Goal: Task Accomplishment & Management: Complete application form

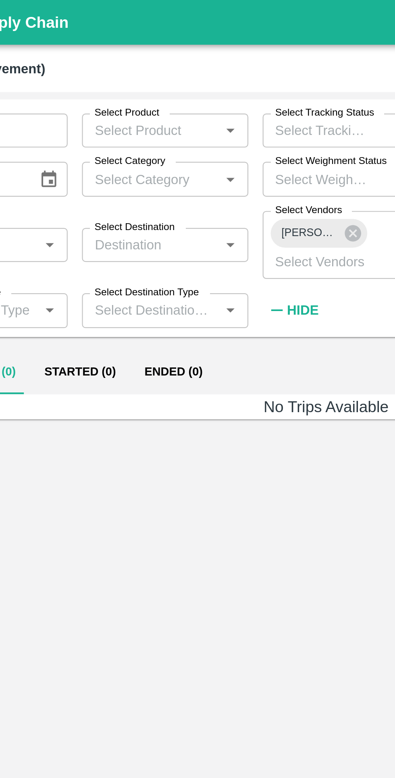
click at [208, 114] on input "Select Vendors" at bounding box center [194, 118] width 46 height 10
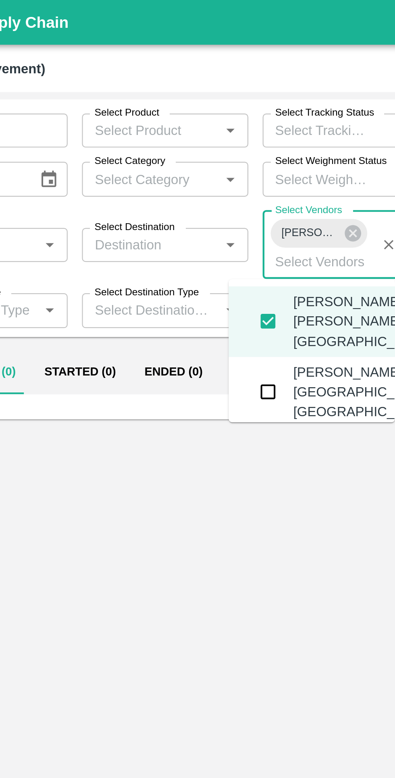
click at [209, 102] on icon at bounding box center [209, 104] width 7 height 7
checkbox input "false"
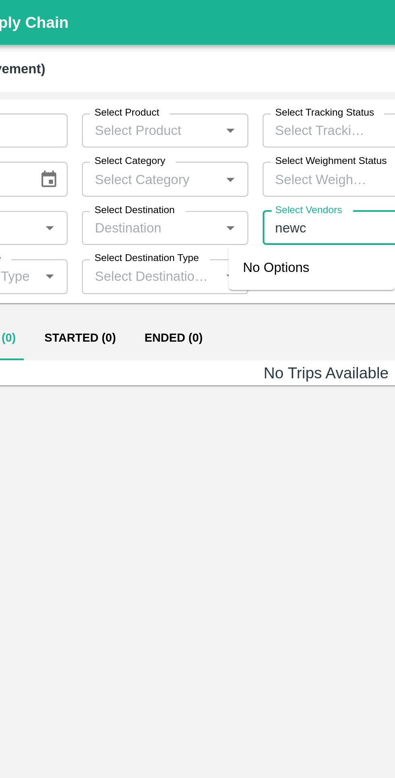
type input "newco"
type input "निकोल"
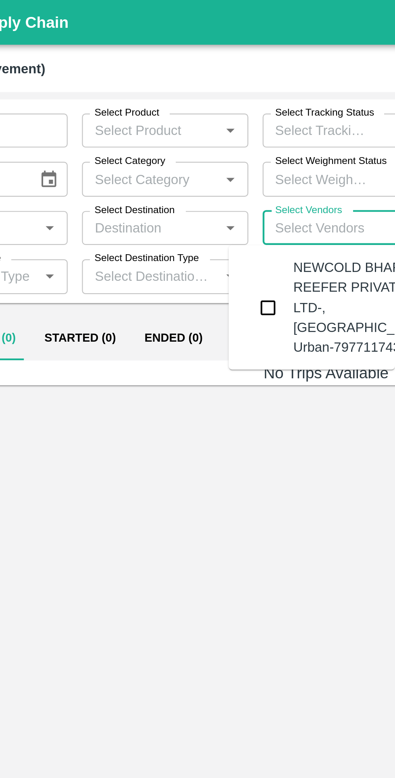
type input "d"
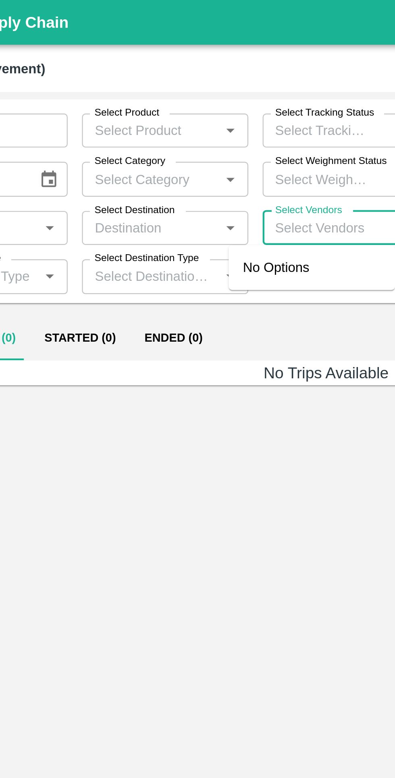
click at [195, 104] on input "Select Vendors" at bounding box center [199, 102] width 56 height 10
click at [197, 104] on input "Select Vendors" at bounding box center [199, 102] width 56 height 10
type input "newco"
type input "निकोल"
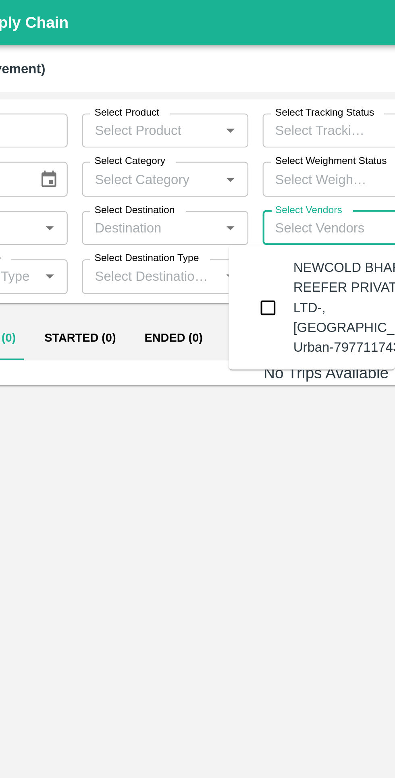
type input "d"
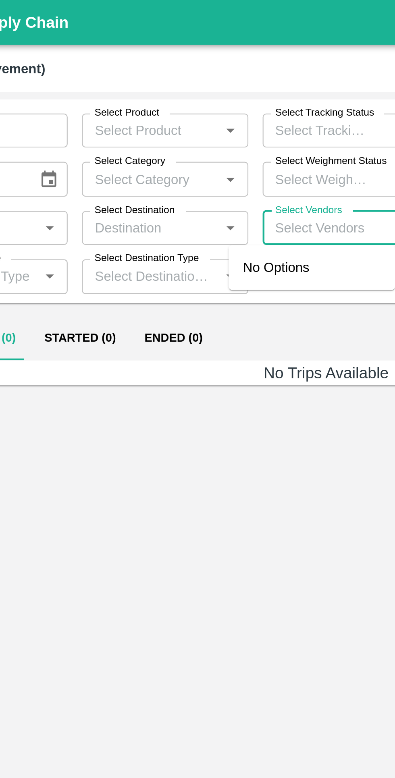
click at [174, 149] on div "Not Started (0) Started (0) Ended (0)" at bounding box center [197, 152] width 382 height 19
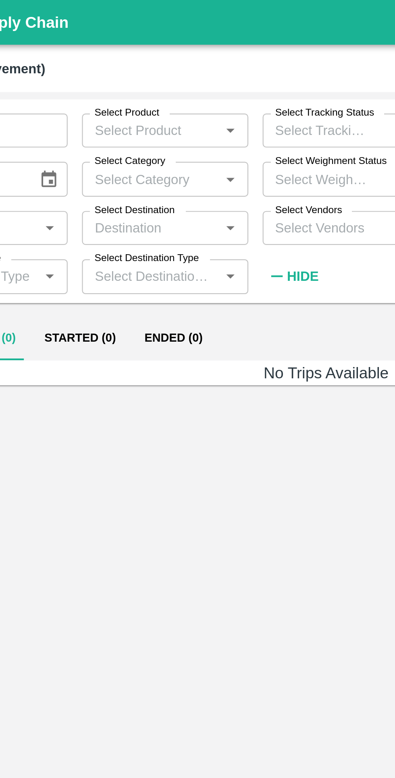
click at [197, 104] on input "Select Vendors" at bounding box center [199, 102] width 56 height 10
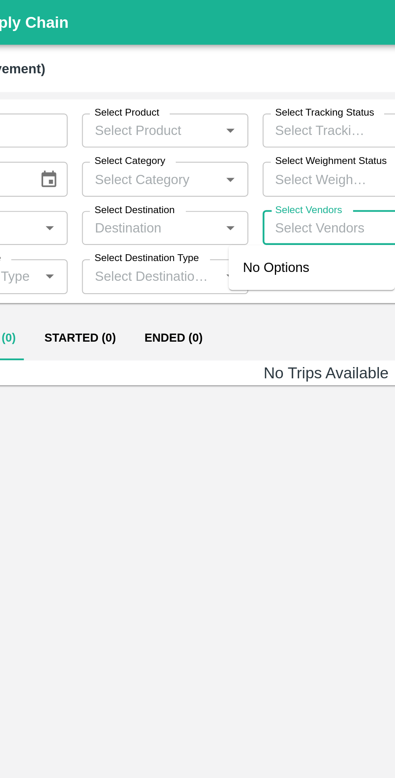
click at [198, 95] on label "Select Vendors" at bounding box center [189, 94] width 30 height 6
click at [198, 97] on input "Select Vendors" at bounding box center [199, 102] width 56 height 10
type input "newco"
type input "निकोल"
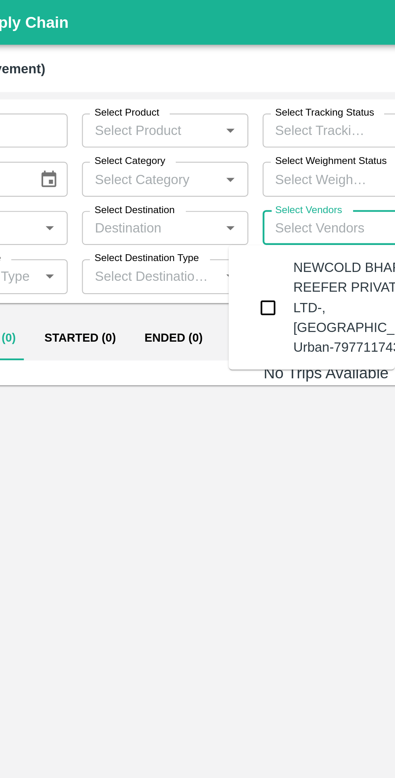
type input "d"
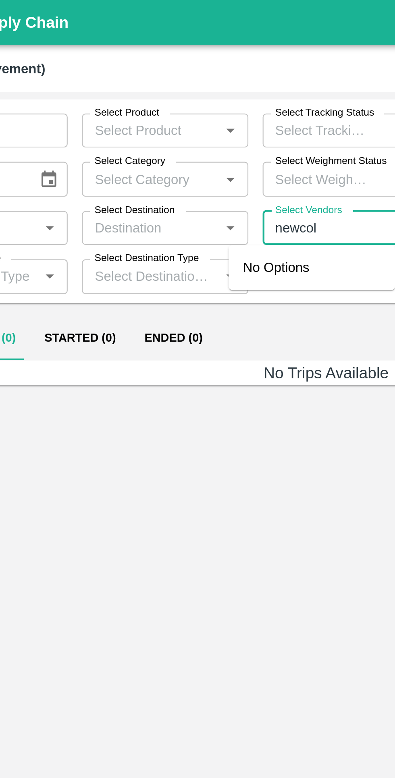
type input "newcold"
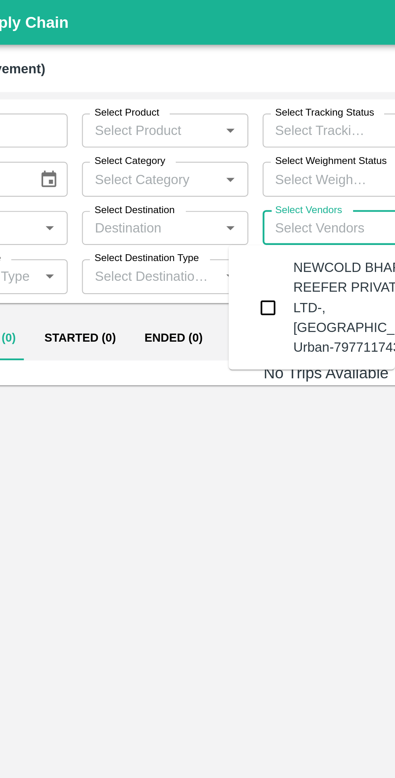
click at [178, 147] on input "checkbox" at bounding box center [171, 138] width 16 height 16
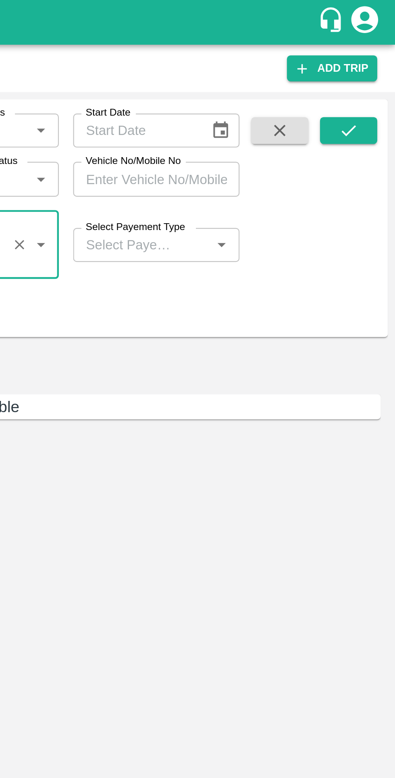
click at [376, 60] on icon "submit" at bounding box center [373, 58] width 9 height 9
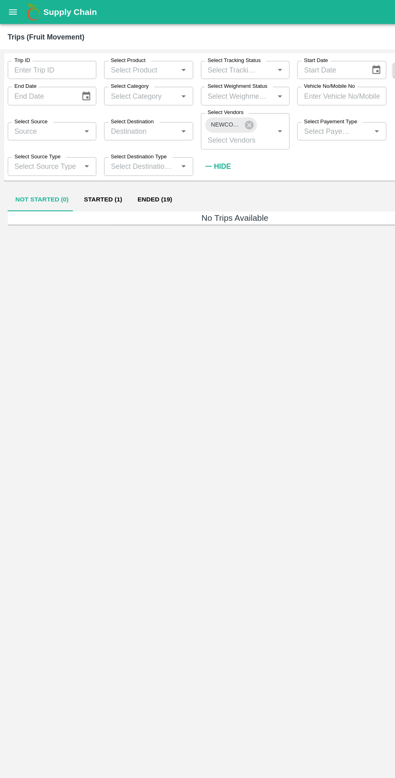
click at [81, 168] on button "Started (1)" at bounding box center [86, 167] width 45 height 19
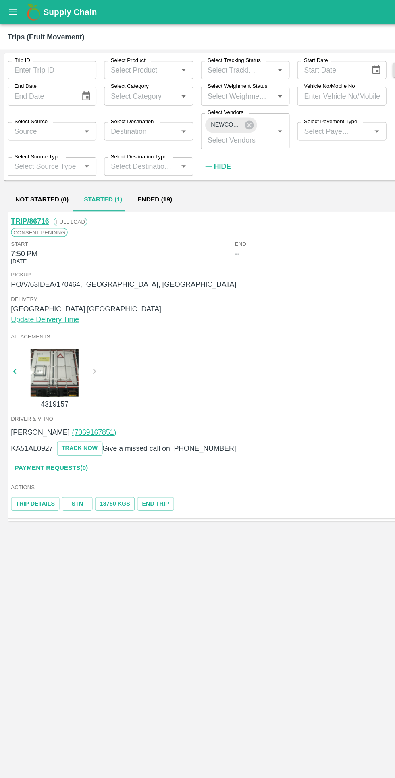
click at [124, 166] on button "Ended (19)" at bounding box center [130, 167] width 42 height 19
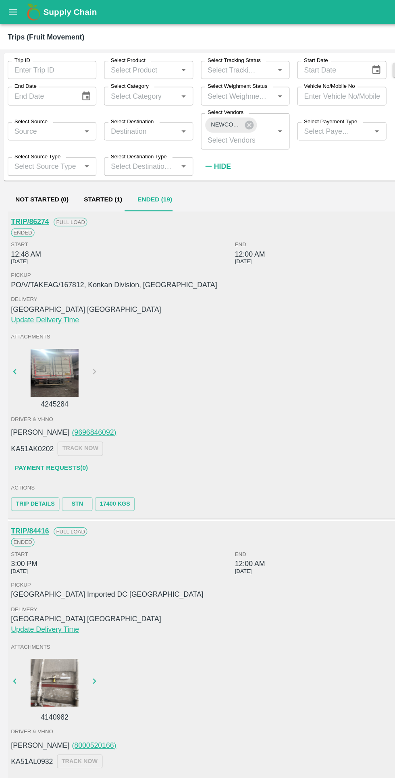
click at [284, 101] on label "Select Payement Type" at bounding box center [277, 102] width 45 height 6
click at [284, 105] on input "Select Payement Type" at bounding box center [275, 110] width 46 height 10
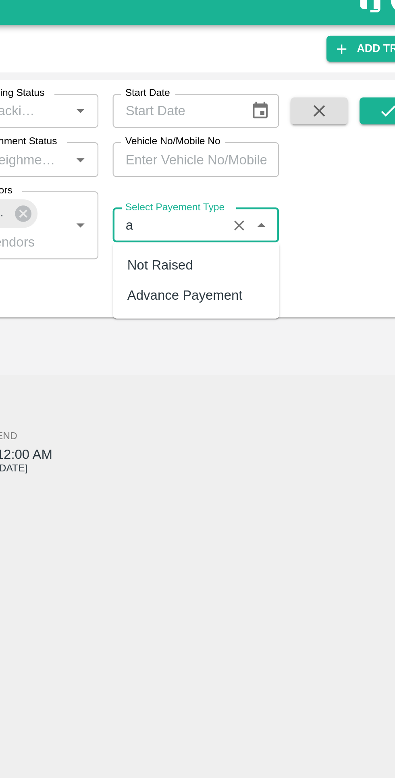
click at [265, 144] on div "Advance Payement" at bounding box center [282, 142] width 52 height 9
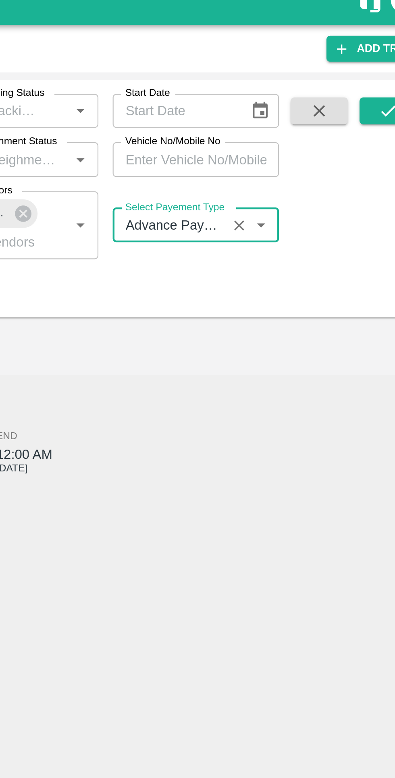
type input "Advance Payement"
click at [368, 61] on button "submit" at bounding box center [374, 59] width 26 height 12
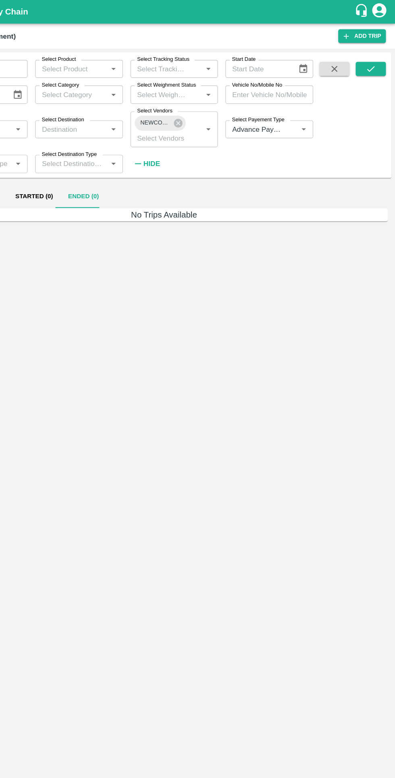
click at [289, 111] on input "Select Payement Type" at bounding box center [275, 110] width 46 height 10
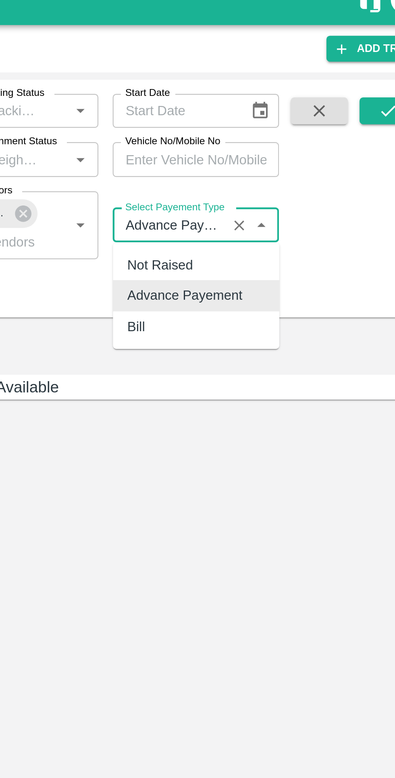
click at [306, 110] on icon "Clear" at bounding box center [306, 110] width 4 height 4
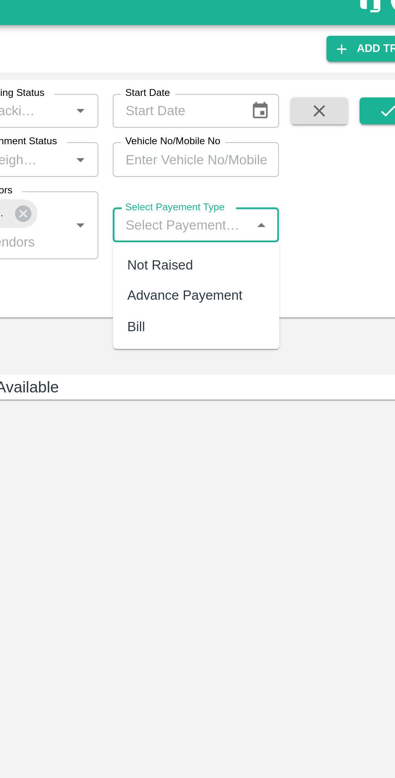
click at [282, 125] on div "Not Raised" at bounding box center [270, 128] width 29 height 9
type input "Not Raised"
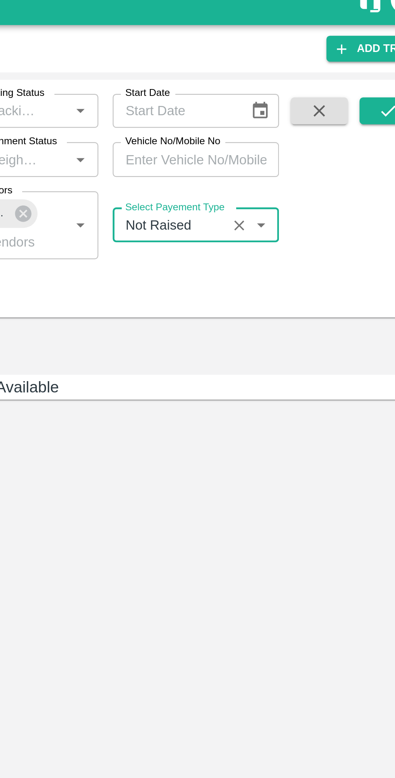
click at [366, 60] on button "submit" at bounding box center [374, 59] width 26 height 12
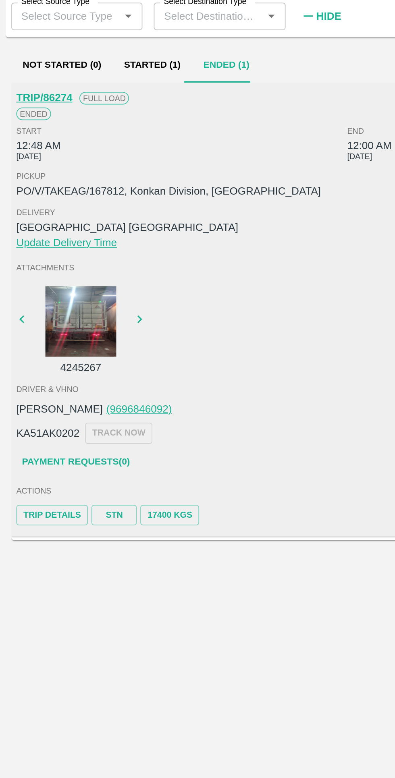
click at [68, 428] on link "STN" at bounding box center [65, 424] width 26 height 12
click at [42, 393] on link "Payment Requests( 0 )" at bounding box center [43, 393] width 68 height 14
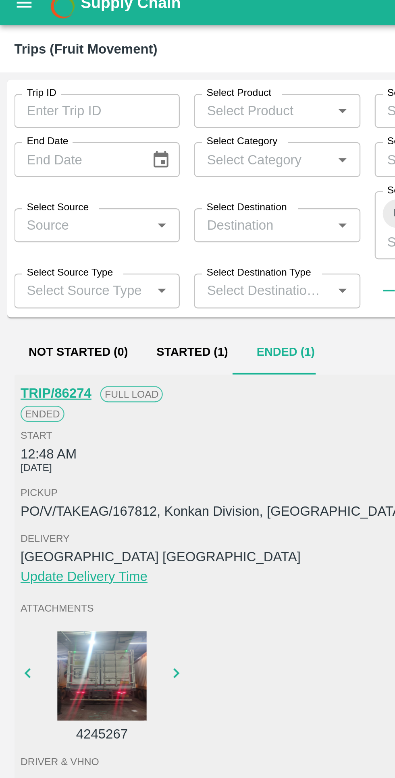
click at [86, 170] on button "Started (1)" at bounding box center [86, 167] width 45 height 19
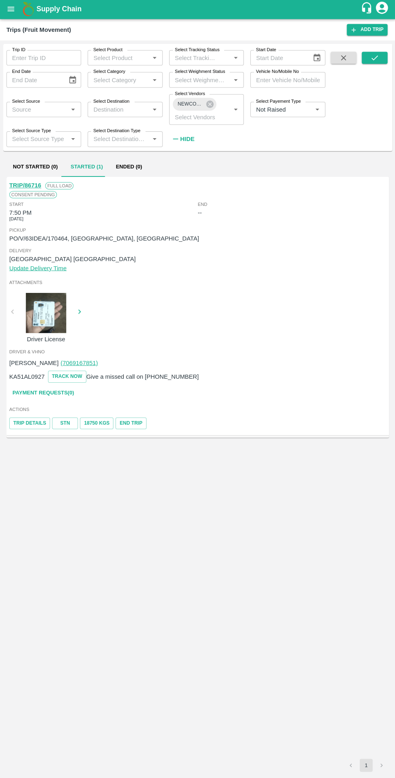
click at [61, 395] on link "Payment Requests( 0 )" at bounding box center [43, 393] width 68 height 14
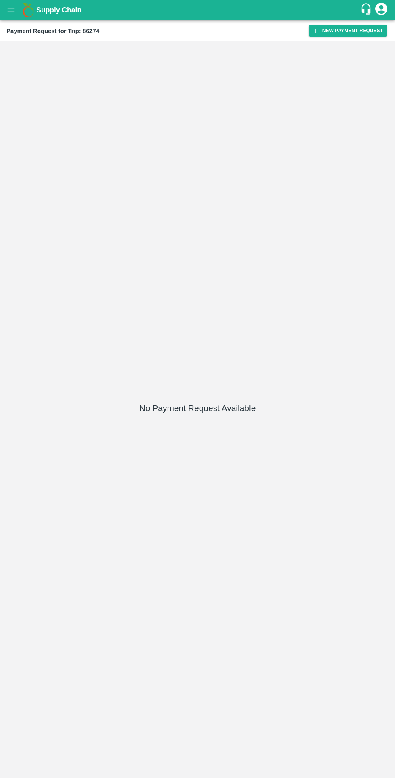
click at [336, 35] on button "New Payment Request" at bounding box center [347, 31] width 78 height 12
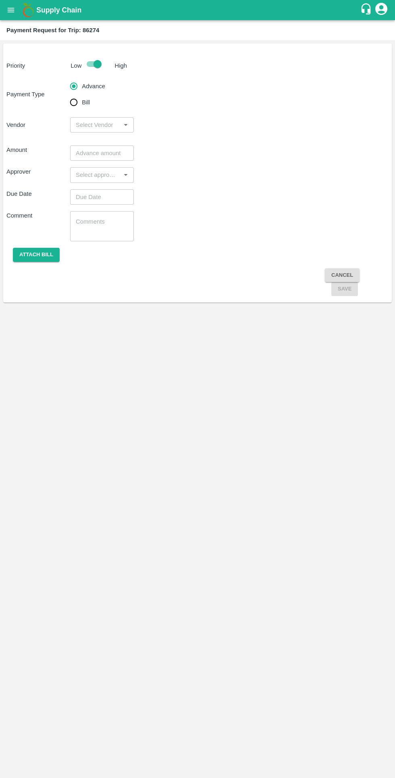
click at [80, 124] on input "input" at bounding box center [95, 125] width 46 height 10
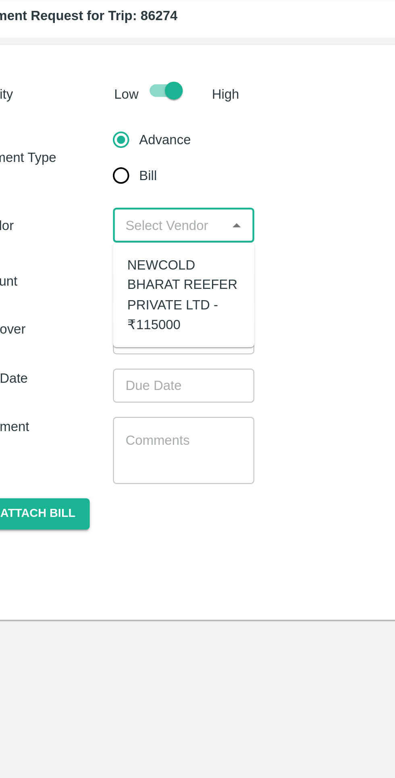
click at [76, 104] on input "Bill" at bounding box center [74, 102] width 16 height 16
radio input "true"
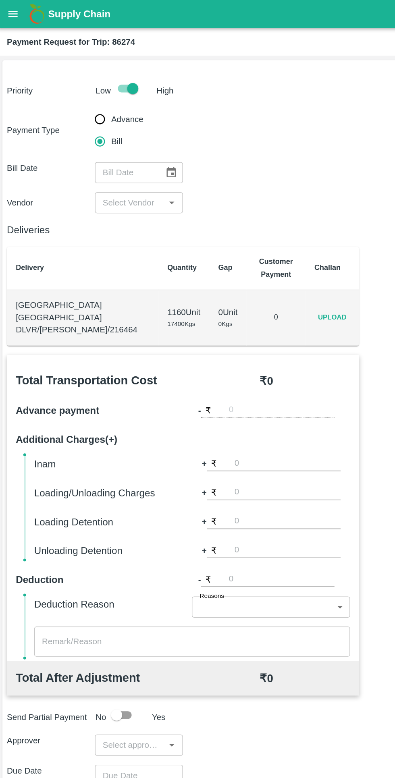
click at [126, 124] on icon "Choose date" at bounding box center [125, 124] width 9 height 9
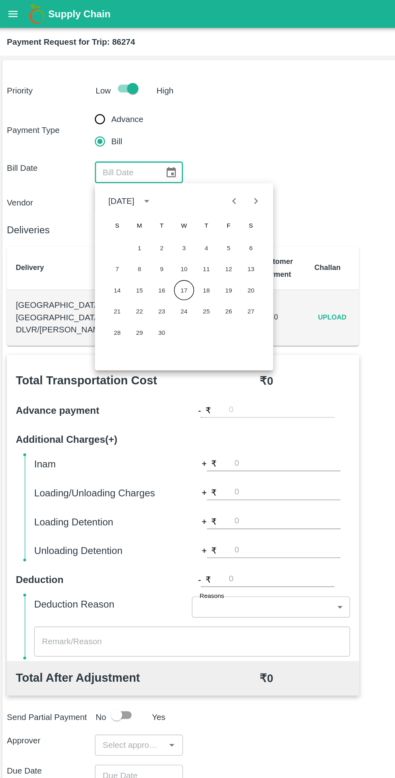
click at [171, 145] on icon "Previous month" at bounding box center [170, 145] width 9 height 9
click at [118, 195] on button "5" at bounding box center [118, 194] width 14 height 14
type input "05/08/2025"
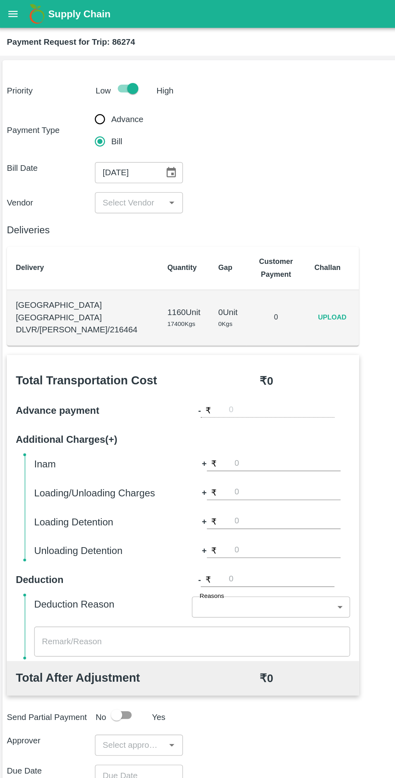
click at [92, 147] on input "input" at bounding box center [95, 146] width 46 height 10
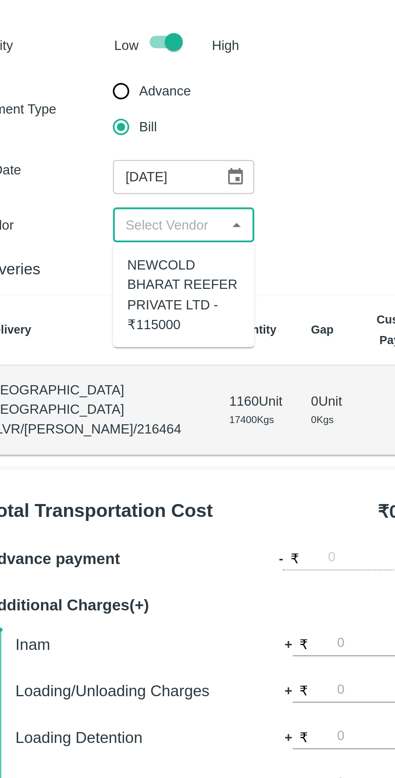
click at [103, 186] on div "NEWCOLD BHARAT REEFER PRIVATE LTD - ₹115000" at bounding box center [102, 178] width 51 height 36
type input "NEWCOLD BHARAT REEFER PRIVATE LTD - ₹115000"
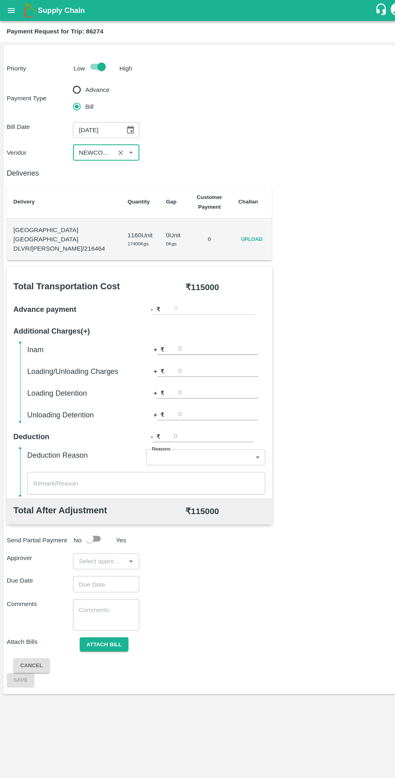
click at [236, 224] on span "Upload" at bounding box center [242, 230] width 26 height 12
click at [0, 0] on input "Upload" at bounding box center [0, 0] width 0 height 0
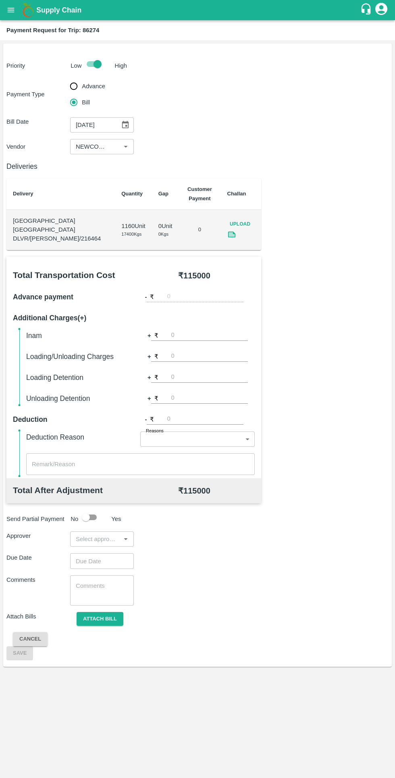
click at [236, 230] on icon at bounding box center [231, 234] width 9 height 9
click at [115, 534] on input "input" at bounding box center [95, 539] width 46 height 10
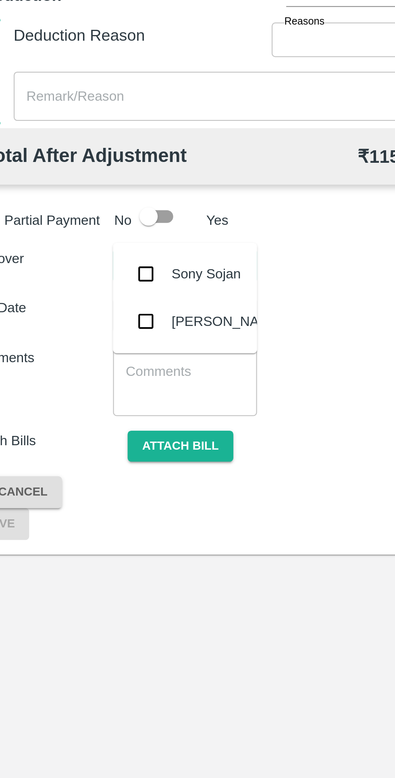
type input "sonp"
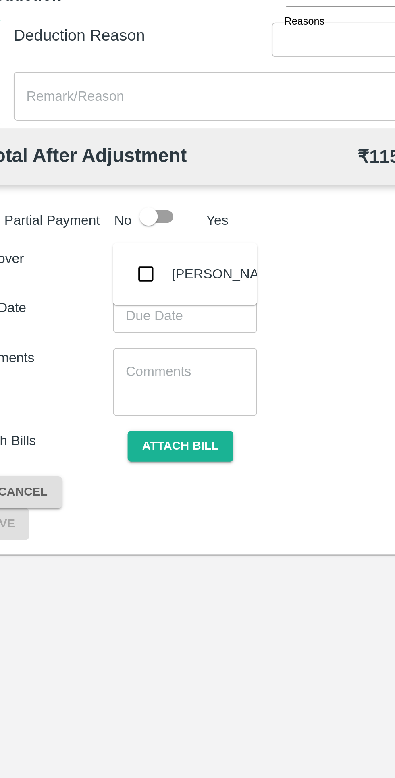
click at [86, 544] on input "checkbox" at bounding box center [85, 542] width 16 height 16
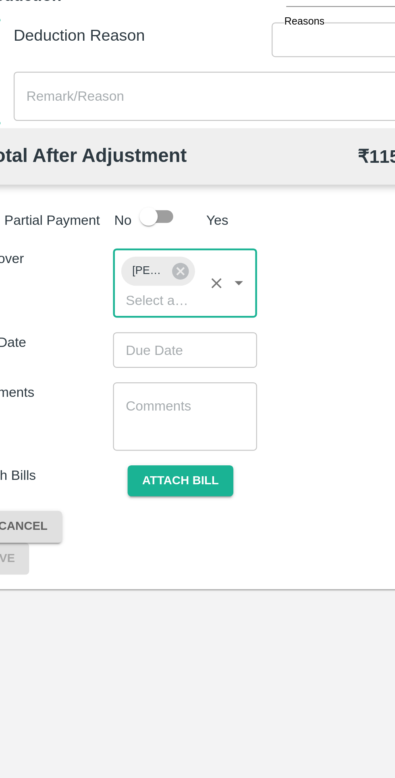
click at [80, 568] on input "Choose date" at bounding box center [99, 575] width 58 height 15
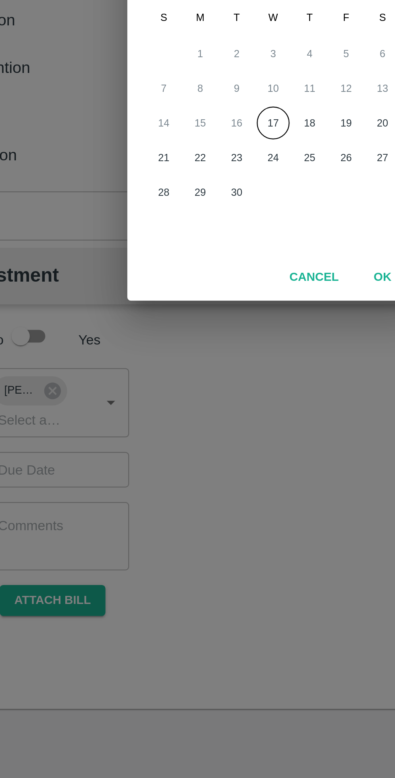
click at [198, 423] on button "17" at bounding box center [197, 423] width 14 height 14
type input "17/09/2025 12:00 AM"
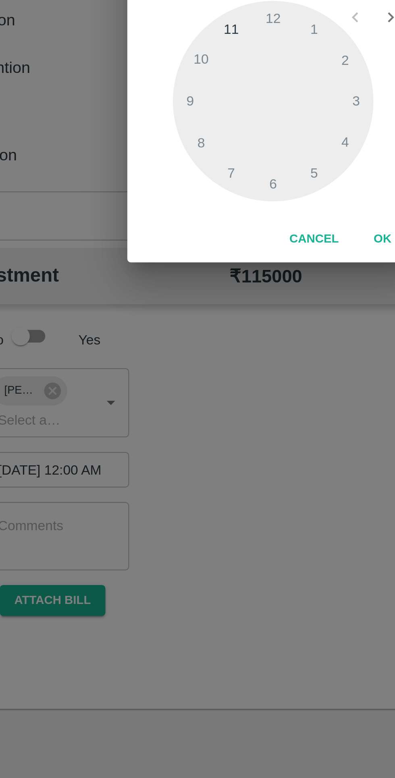
click at [242, 479] on button "OK" at bounding box center [246, 474] width 26 height 14
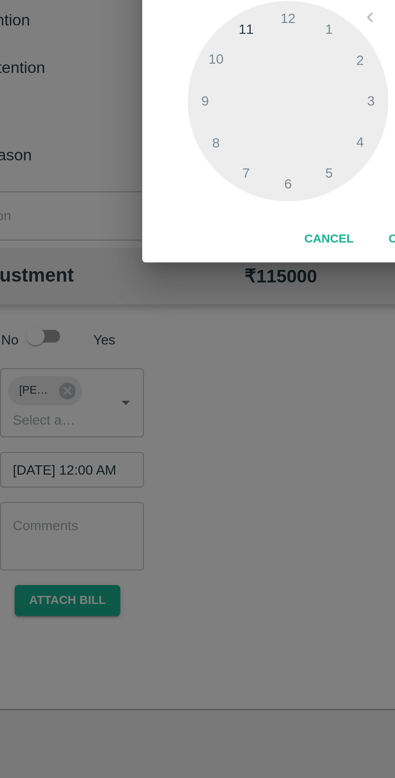
scroll to position [0, 6]
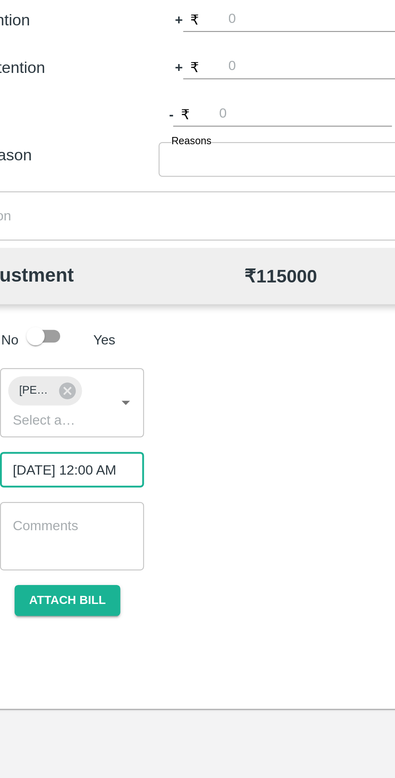
click at [115, 627] on button "Attach bill" at bounding box center [100, 634] width 47 height 14
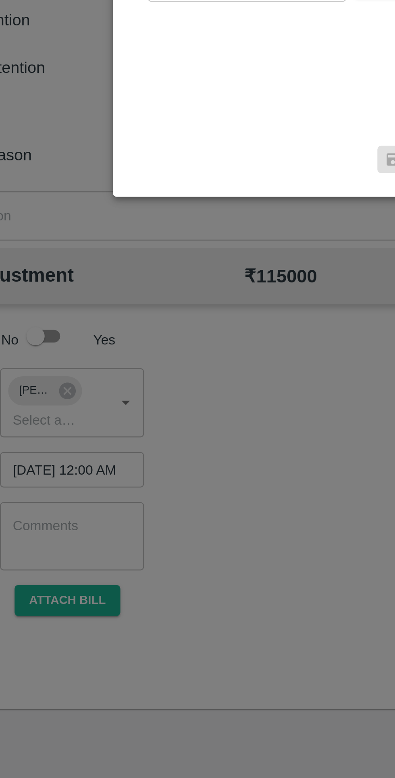
scroll to position [0, 0]
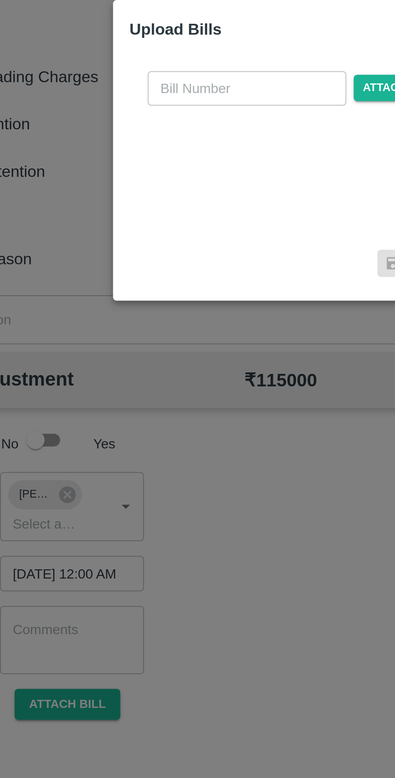
click at [147, 359] on input "text" at bounding box center [179, 361] width 88 height 15
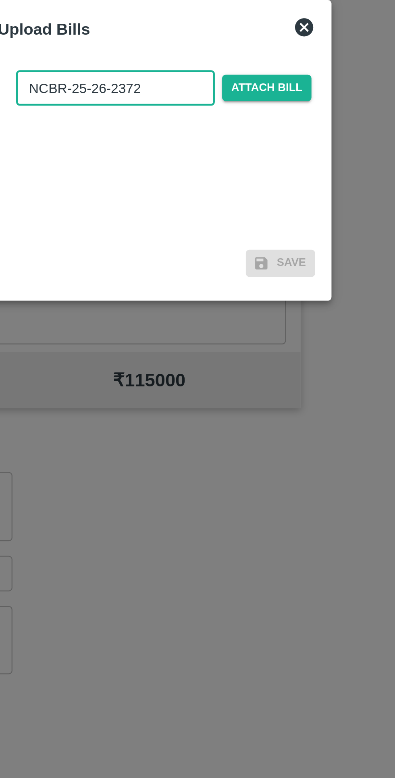
type input "NCBR-25-26-2372"
click at [245, 365] on span "Attach bill" at bounding box center [245, 362] width 39 height 12
click at [0, 0] on input "Attach bill" at bounding box center [0, 0] width 0 height 0
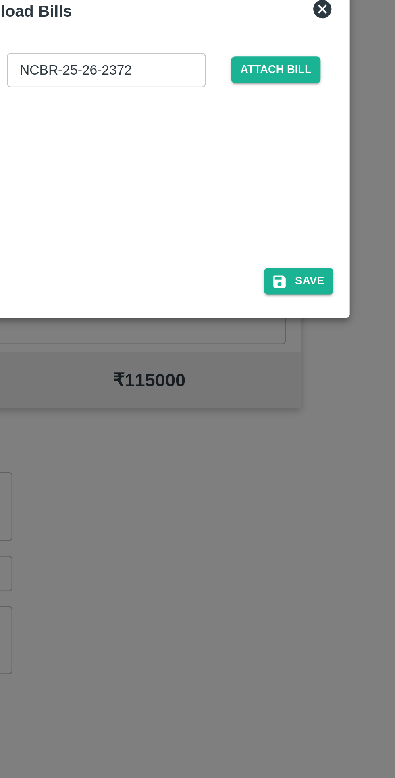
click at [261, 453] on button "Save" at bounding box center [260, 447] width 31 height 12
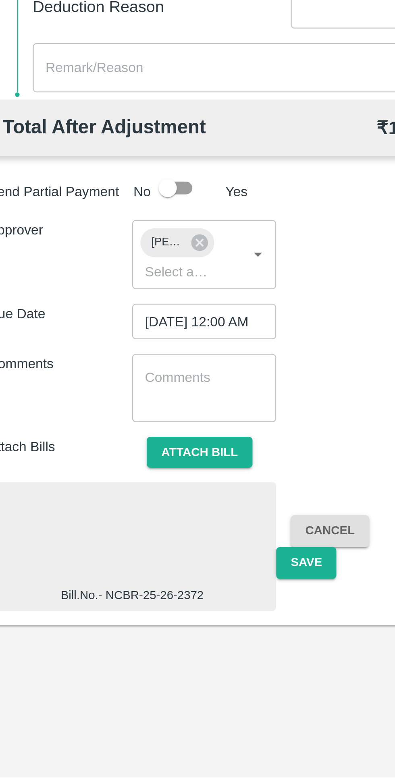
click at [145, 676] on button "Save" at bounding box center [147, 683] width 27 height 14
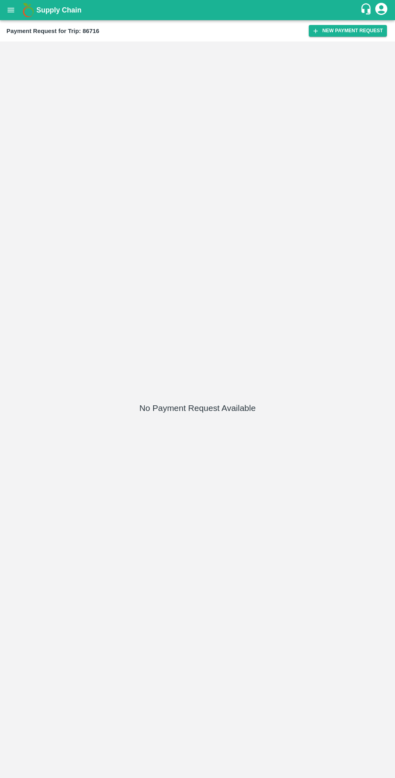
click at [319, 29] on icon "button" at bounding box center [315, 30] width 7 height 7
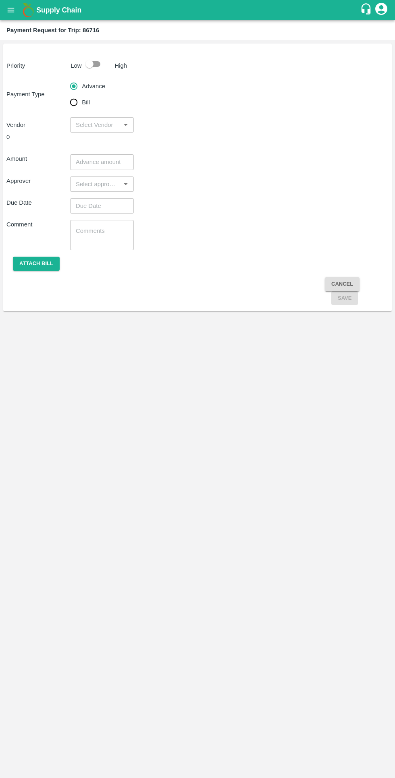
click at [85, 62] on input "checkbox" at bounding box center [89, 63] width 46 height 15
checkbox input "true"
click at [76, 107] on input "Bill" at bounding box center [74, 102] width 16 height 16
radio input "true"
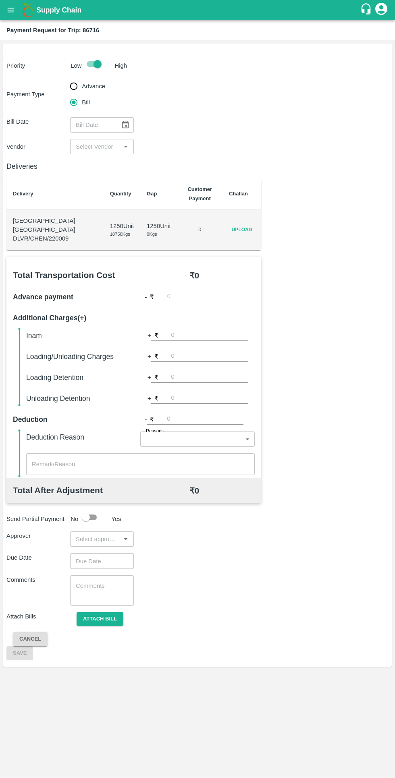
click at [66, 86] on input "Advance" at bounding box center [74, 86] width 16 height 16
radio input "true"
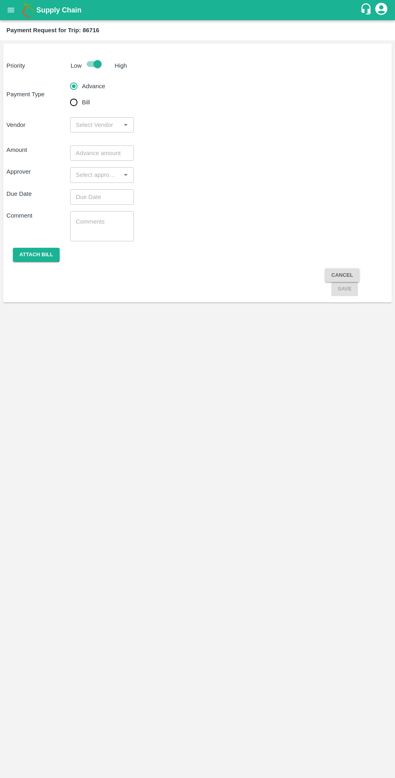
click at [95, 124] on input "input" at bounding box center [95, 125] width 46 height 10
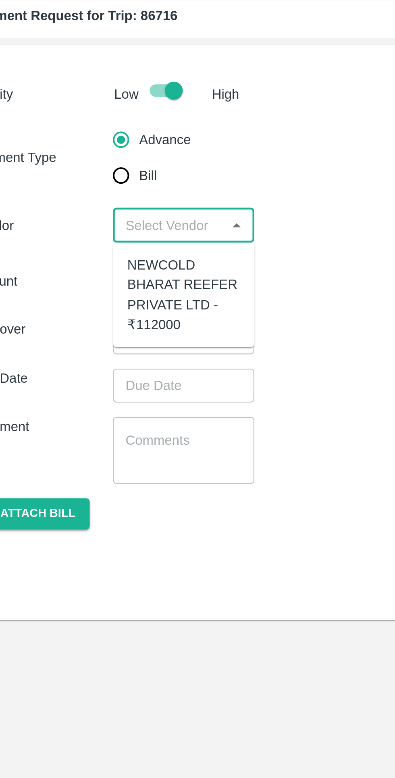
click at [83, 146] on div "NEWCOLD BHARAT REEFER PRIVATE LTD - ₹112000" at bounding box center [102, 156] width 51 height 36
type input "NEWCOLD BHARAT REEFER PRIVATE LTD - ₹112000"
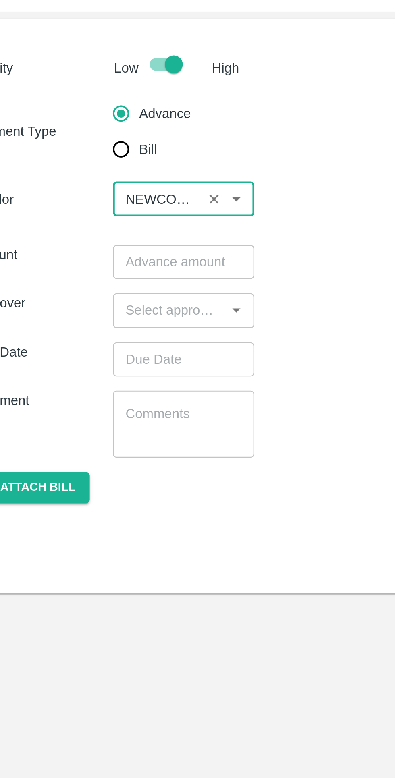
click at [83, 152] on input "number" at bounding box center [102, 152] width 64 height 15
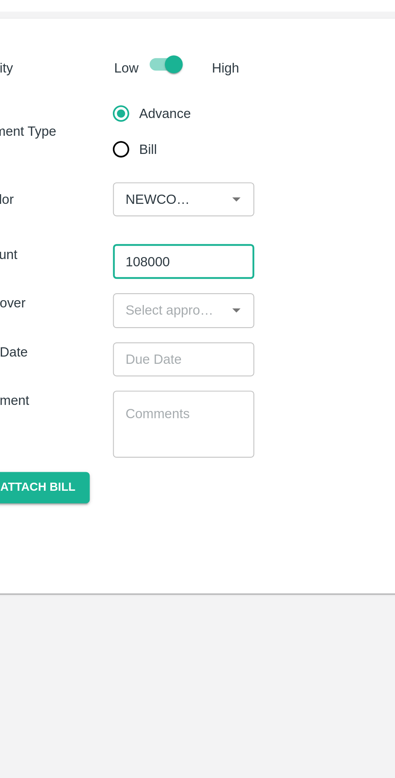
type input "108000"
click at [84, 172] on input "input" at bounding box center [95, 175] width 46 height 10
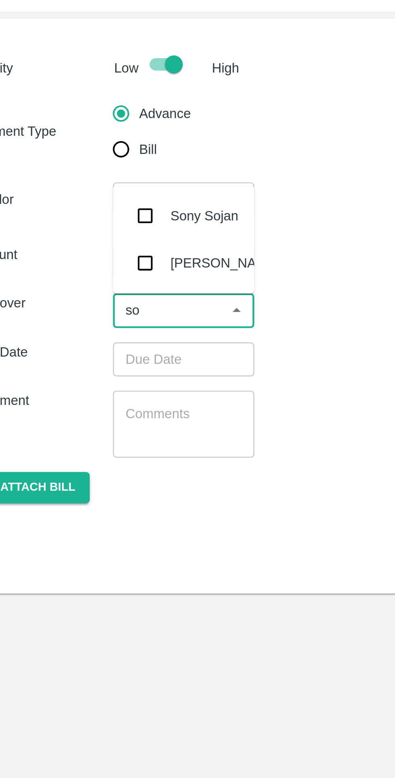
type input "son"
click at [85, 151] on input "checkbox" at bounding box center [85, 153] width 16 height 16
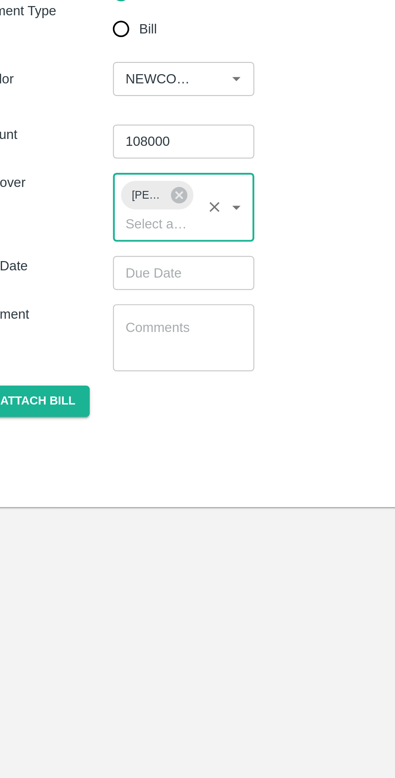
click at [85, 209] on input "Choose date" at bounding box center [99, 212] width 58 height 15
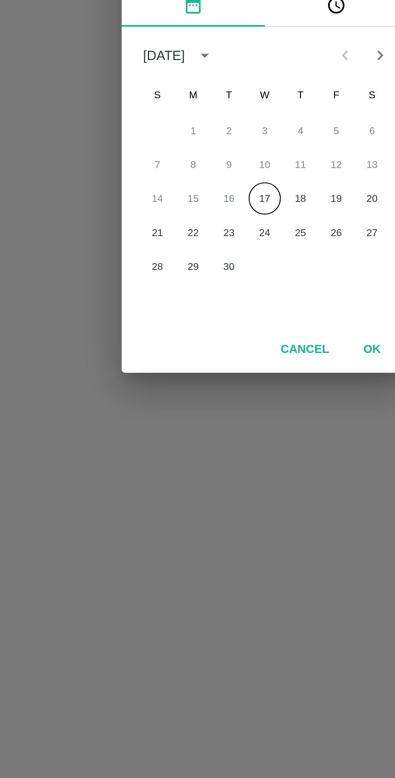
click at [201, 418] on button "17" at bounding box center [197, 423] width 14 height 14
type input "17/09/2025 12:00 AM"
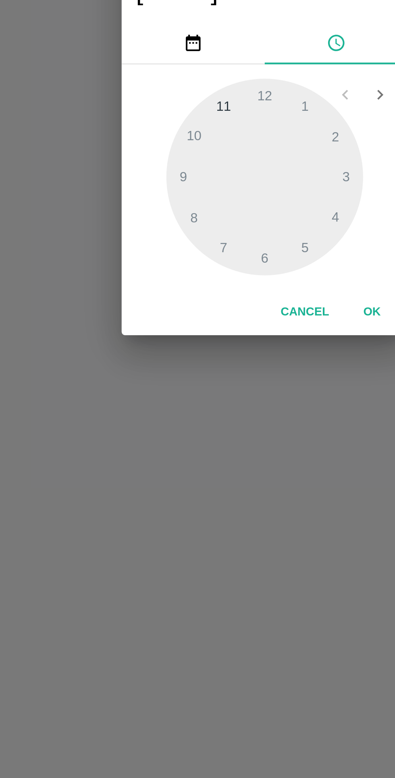
click at [241, 476] on button "OK" at bounding box center [246, 474] width 26 height 14
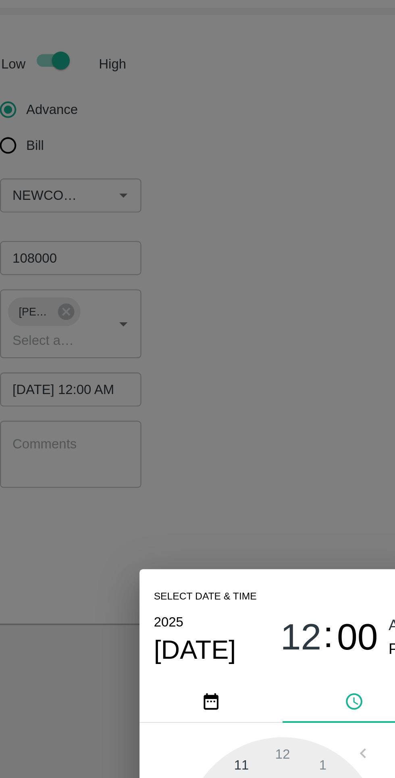
scroll to position [0, 6]
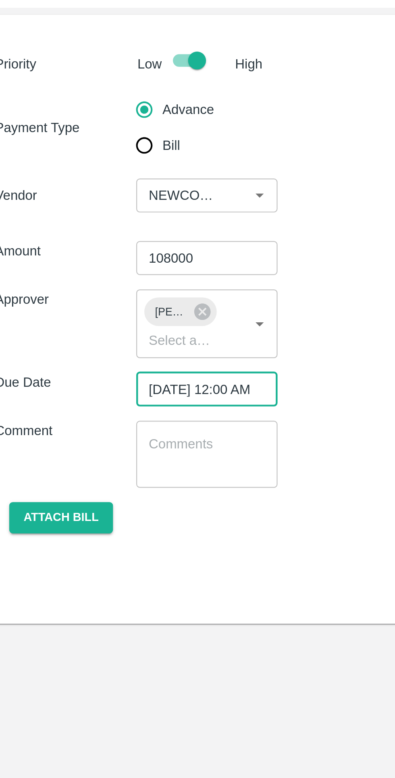
click at [51, 273] on button "Attach bill" at bounding box center [36, 270] width 47 height 14
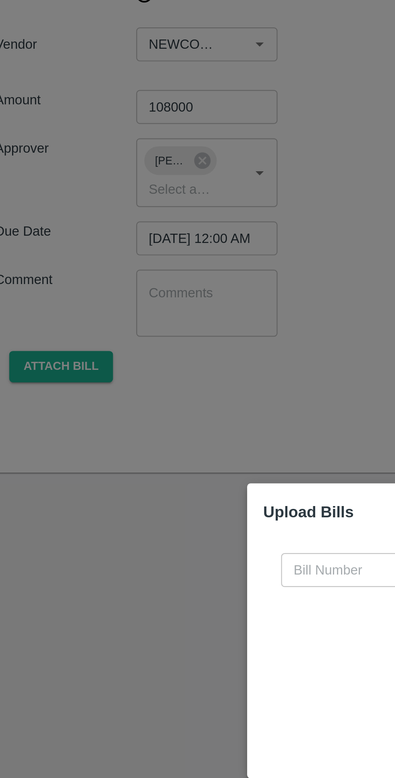
scroll to position [0, 0]
click at [152, 360] on input "text" at bounding box center [179, 361] width 88 height 15
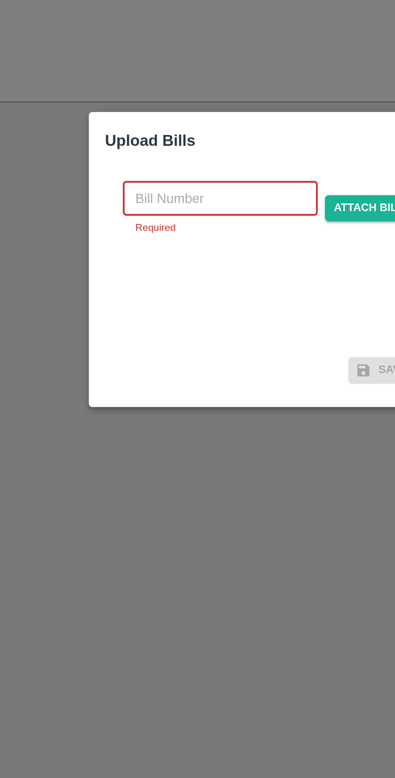
click at [157, 359] on input "text" at bounding box center [179, 361] width 88 height 15
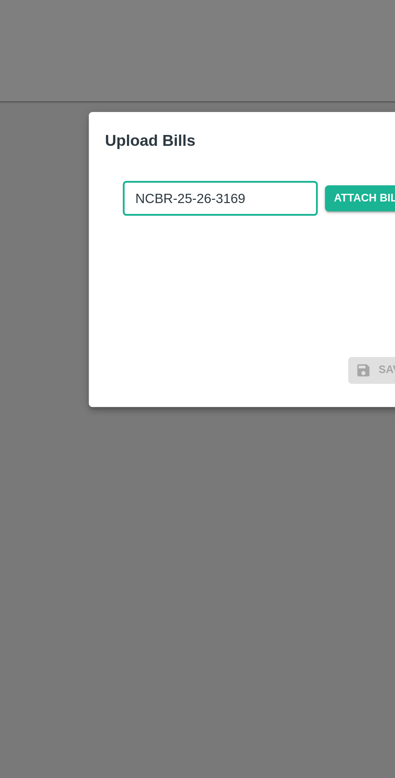
type input "NCBR-25-26-3169"
click at [242, 363] on span "Attach bill" at bounding box center [245, 362] width 39 height 12
click at [0, 0] on input "Attach bill" at bounding box center [0, 0] width 0 height 0
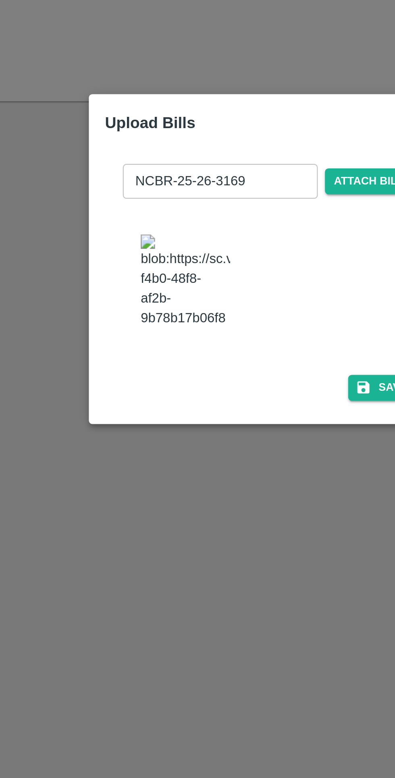
click at [250, 441] on button "Save" at bounding box center [252, 447] width 31 height 12
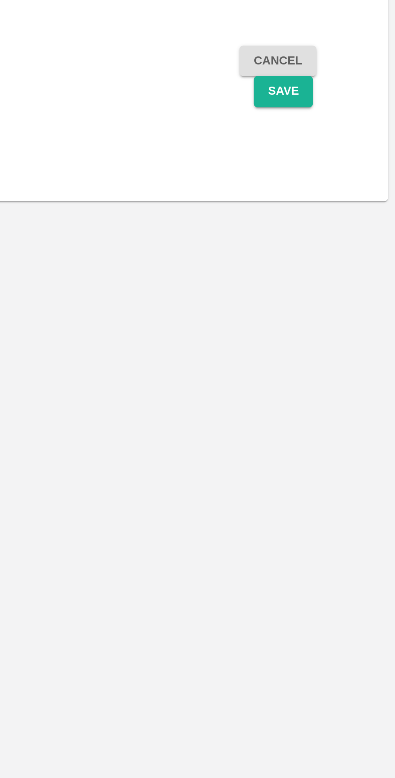
click at [346, 305] on button "Save" at bounding box center [344, 304] width 27 height 14
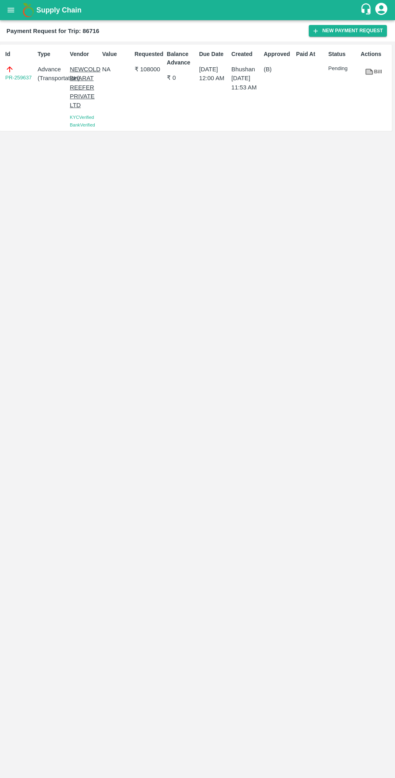
click at [14, 14] on icon "open drawer" at bounding box center [10, 10] width 9 height 9
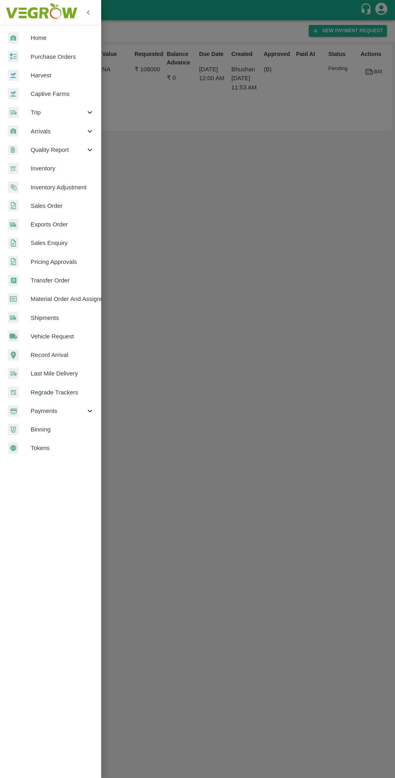
click at [38, 414] on span "Payments" at bounding box center [58, 410] width 55 height 9
click at [45, 429] on span "My Payment Requests" at bounding box center [65, 429] width 57 height 9
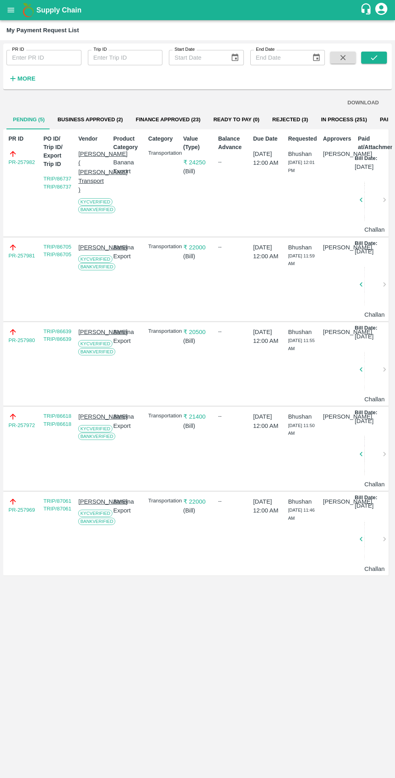
click at [87, 120] on button "Business Approved (2)" at bounding box center [90, 119] width 78 height 19
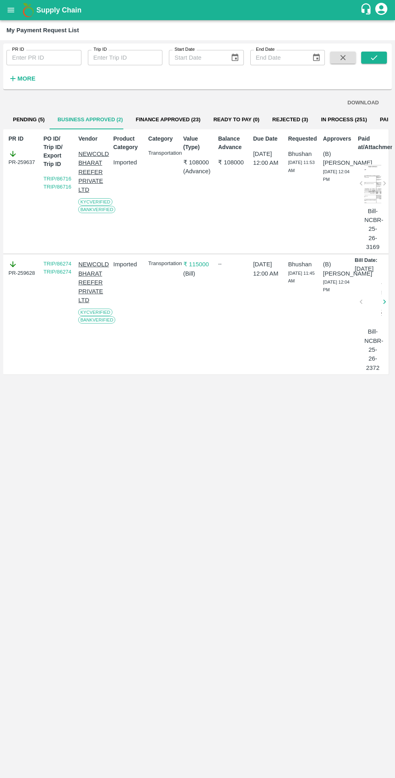
click at [147, 119] on button "Finance Approved (23)" at bounding box center [168, 119] width 78 height 19
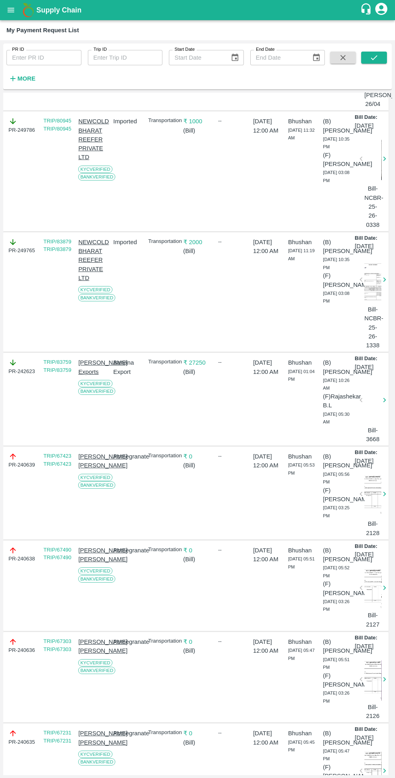
scroll to position [286, 0]
